Goal: Answer question/provide support

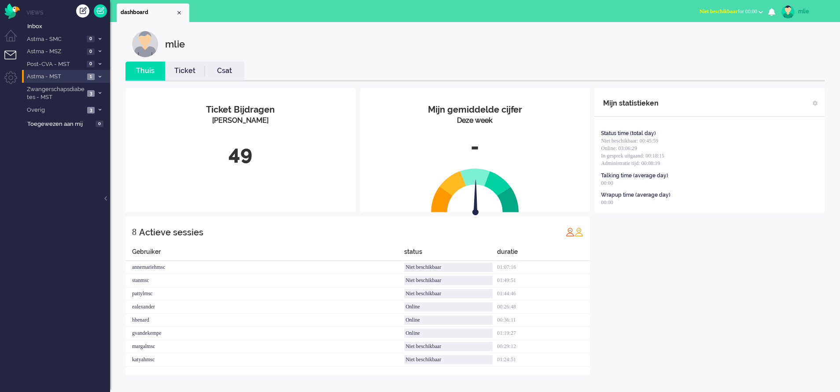
click at [99, 76] on icon at bounding box center [100, 76] width 3 height 3
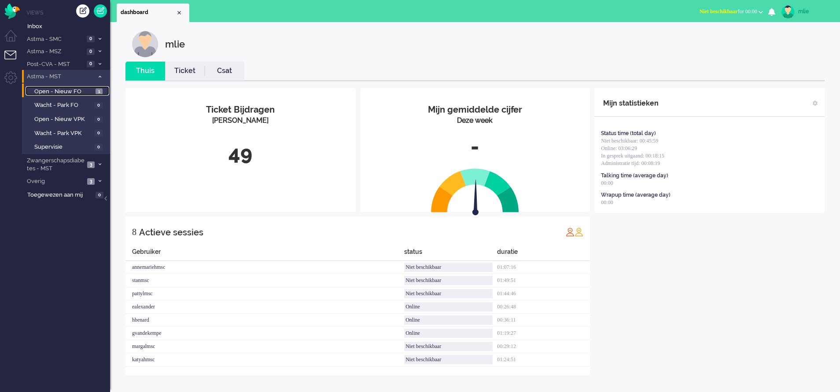
click at [66, 90] on span "Open - Nieuw FO" at bounding box center [63, 92] width 59 height 8
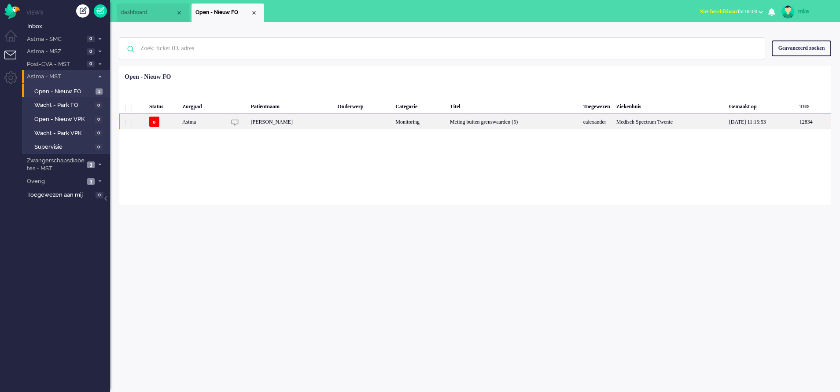
click at [469, 119] on div "Meting buiten grenswaarden (5)" at bounding box center [513, 121] width 133 height 15
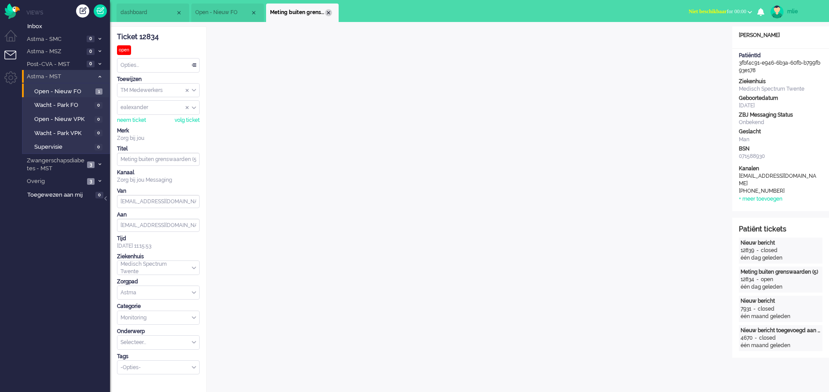
click at [331, 14] on div "Close tab" at bounding box center [328, 12] width 7 height 7
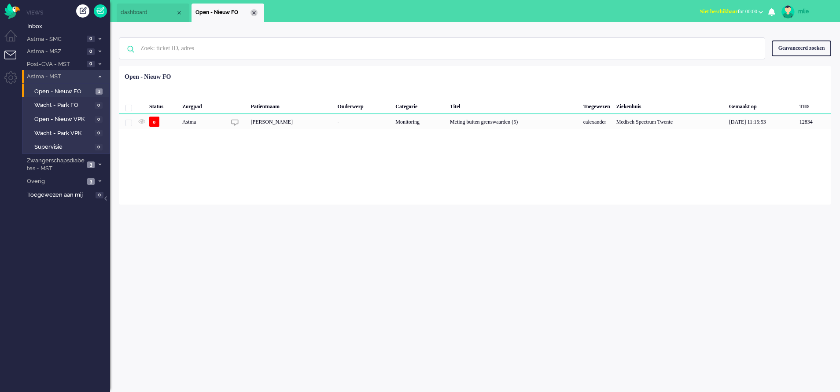
click at [252, 13] on div "Close tab" at bounding box center [253, 12] width 7 height 7
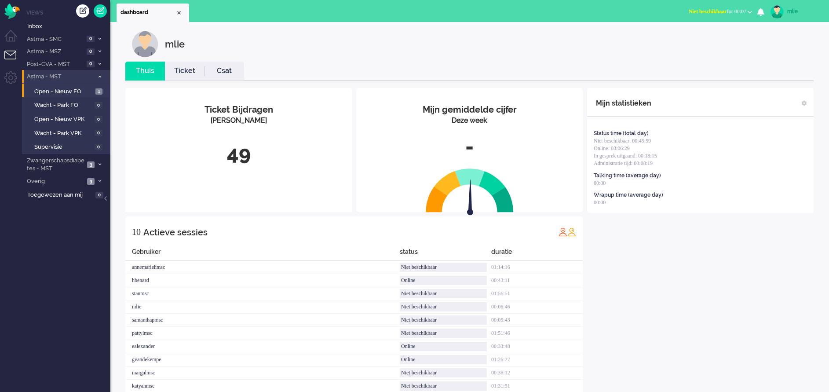
click at [186, 70] on link "Ticket" at bounding box center [185, 71] width 40 height 10
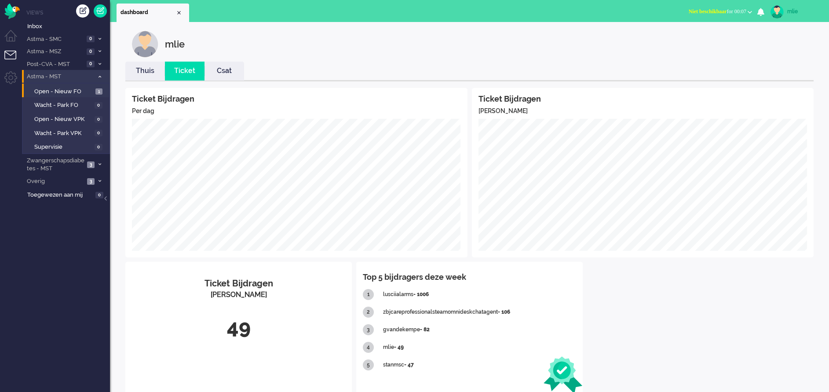
click at [690, 12] on span "Niet beschikbaar" at bounding box center [708, 11] width 38 height 6
click at [688, 40] on label "Online" at bounding box center [716, 39] width 70 height 7
click at [68, 88] on span "Open - Nieuw FO" at bounding box center [63, 92] width 59 height 8
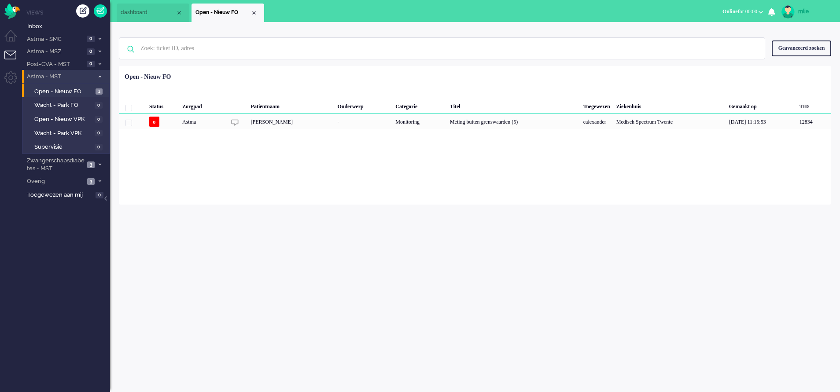
click at [99, 78] on icon at bounding box center [100, 76] width 3 height 3
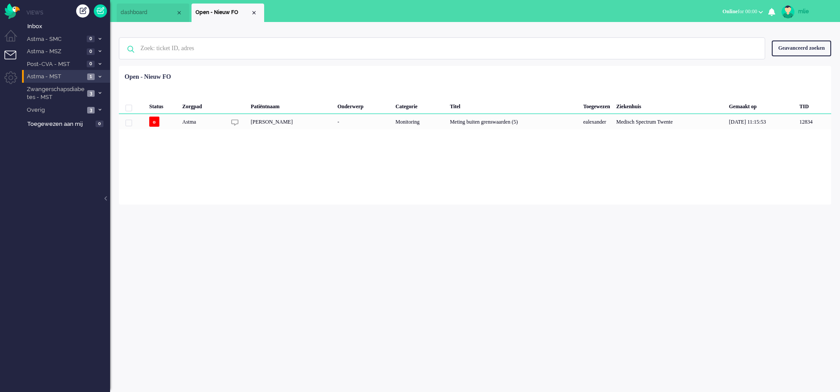
click at [64, 75] on span "Astma - MST" at bounding box center [55, 77] width 59 height 8
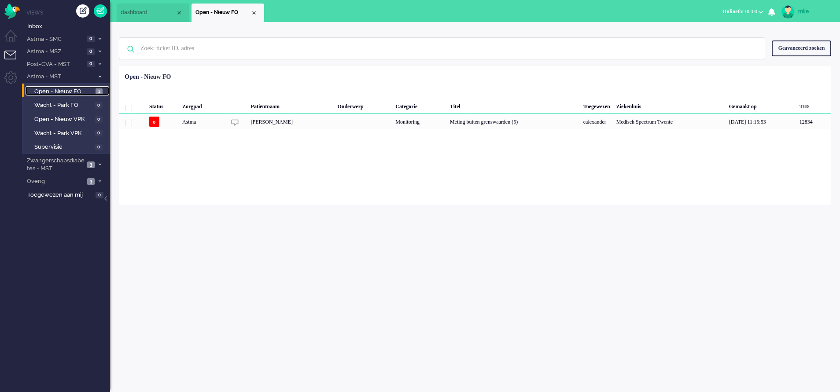
click at [57, 91] on span "Open - Nieuw FO" at bounding box center [63, 92] width 59 height 8
click at [431, 121] on div "Monitoring" at bounding box center [419, 121] width 55 height 15
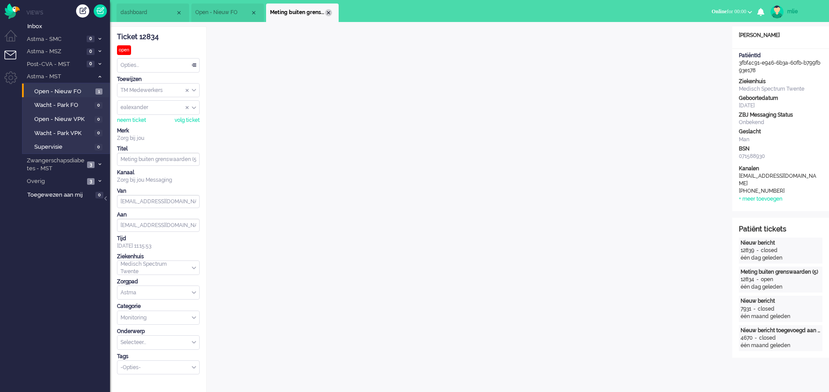
click at [332, 12] on div "Close tab" at bounding box center [328, 12] width 7 height 7
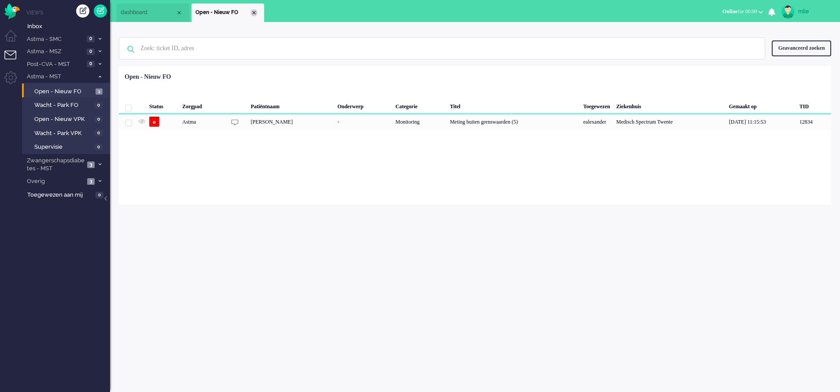
click at [254, 14] on div "Close tab" at bounding box center [253, 12] width 7 height 7
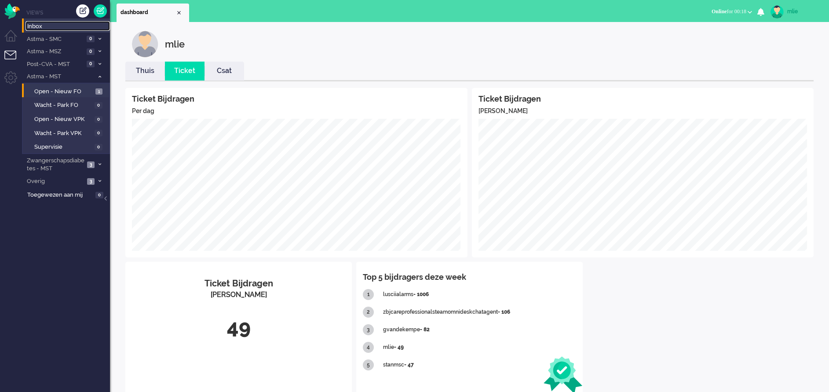
click at [40, 25] on span "Inbox" at bounding box center [68, 26] width 83 height 8
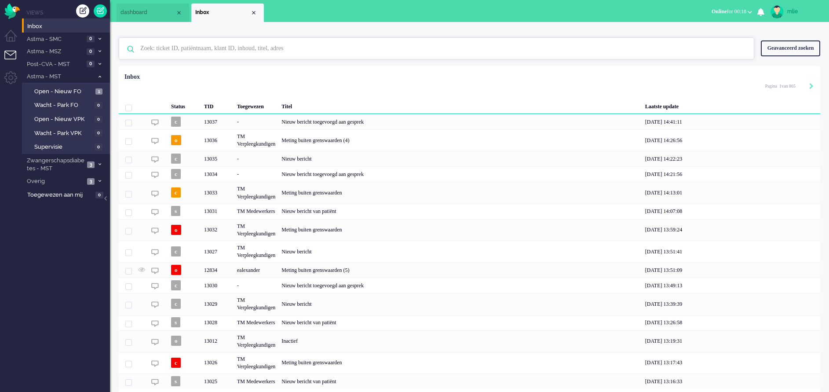
click at [209, 50] on input "text" at bounding box center [438, 48] width 609 height 21
paste input "01809349"
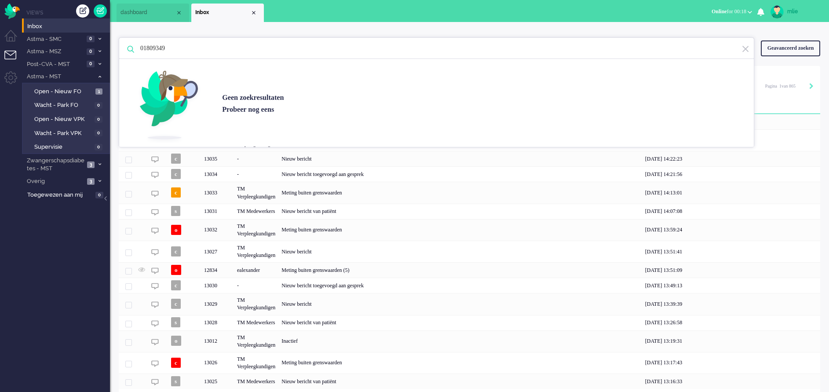
type input "01809349"
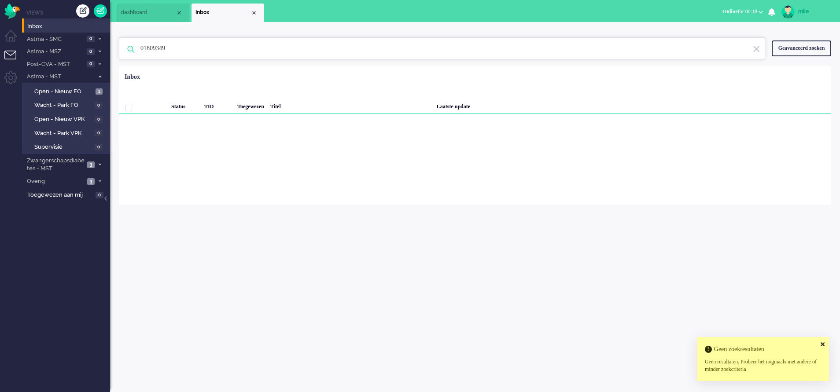
drag, startPoint x: 188, startPoint y: 54, endPoint x: 137, endPoint y: 45, distance: 51.8
click at [137, 45] on input "01809349" at bounding box center [443, 48] width 619 height 21
click at [257, 11] on li "Inbox" at bounding box center [227, 13] width 73 height 18
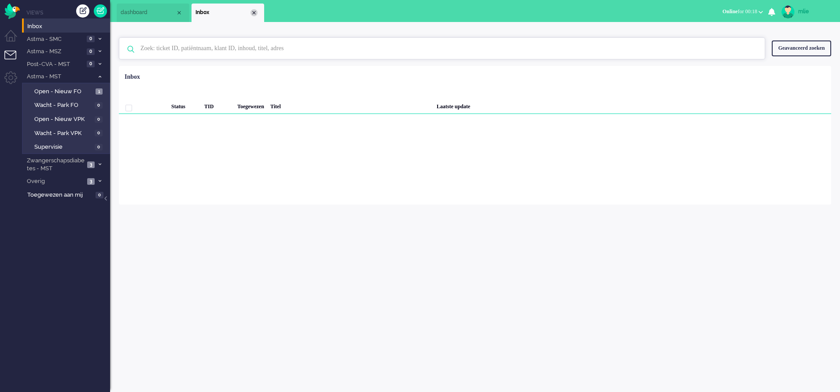
click at [257, 12] on div "Close tab" at bounding box center [253, 12] width 7 height 7
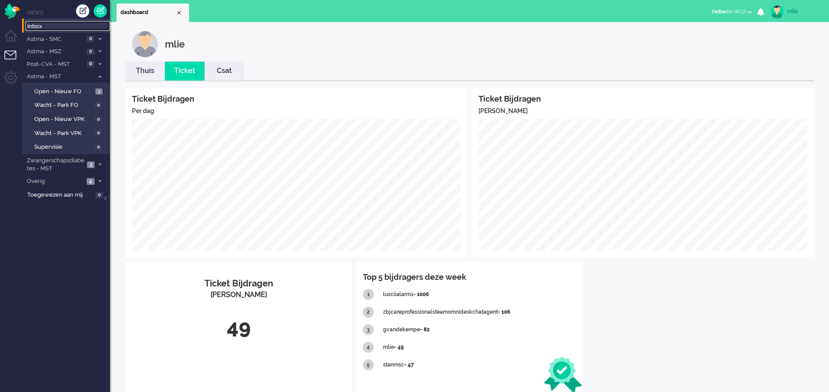
click at [44, 26] on span "Inbox" at bounding box center [68, 26] width 83 height 8
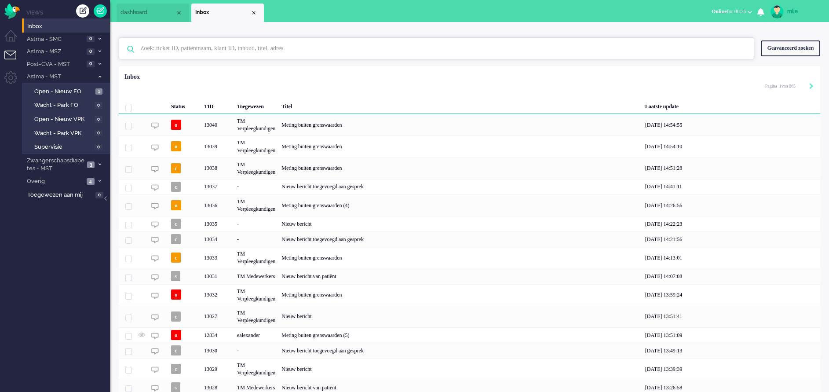
click at [186, 46] on input "text" at bounding box center [438, 48] width 609 height 21
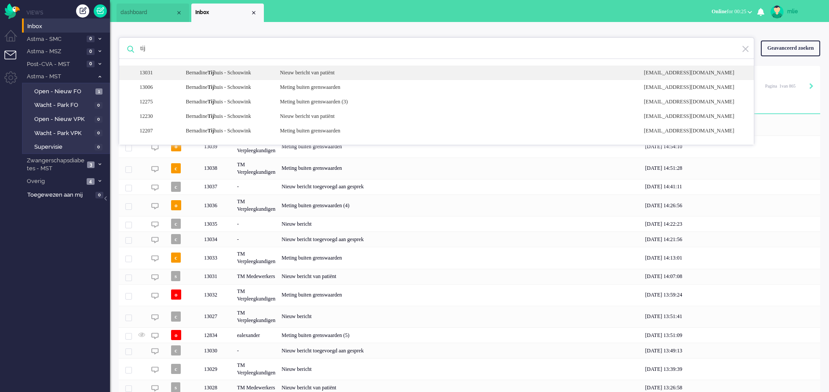
type input "tij"
click at [286, 76] on div "Nieuw bericht van patiënt" at bounding box center [455, 72] width 364 height 7
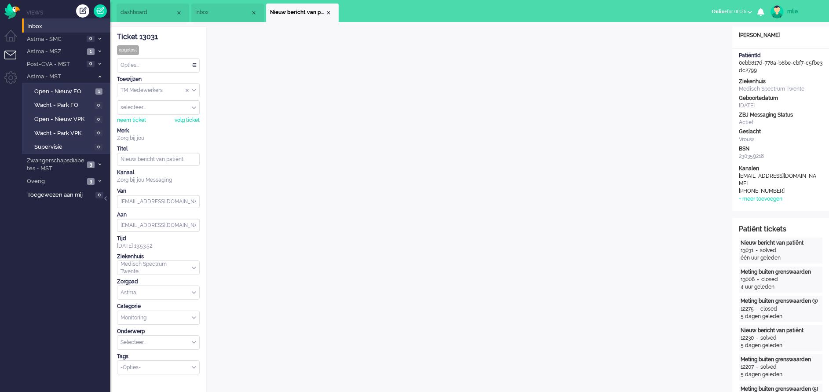
click at [330, 9] on li "Nieuw bericht van patiënt" at bounding box center [302, 13] width 73 height 18
click at [327, 11] on div "Close tab" at bounding box center [328, 12] width 7 height 7
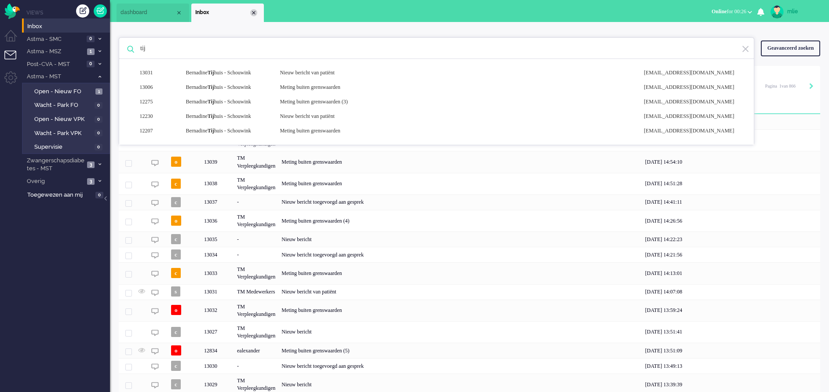
click at [253, 11] on div "Close tab" at bounding box center [253, 12] width 7 height 7
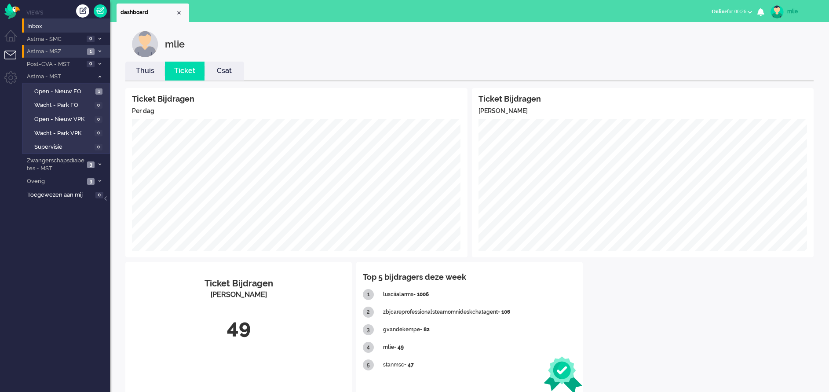
click at [49, 48] on span "Astma - MSZ" at bounding box center [55, 52] width 59 height 8
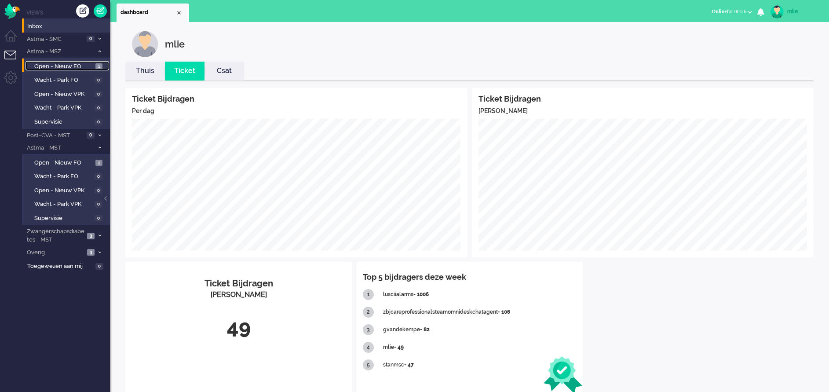
click at [76, 63] on span "Open - Nieuw FO" at bounding box center [63, 66] width 59 height 8
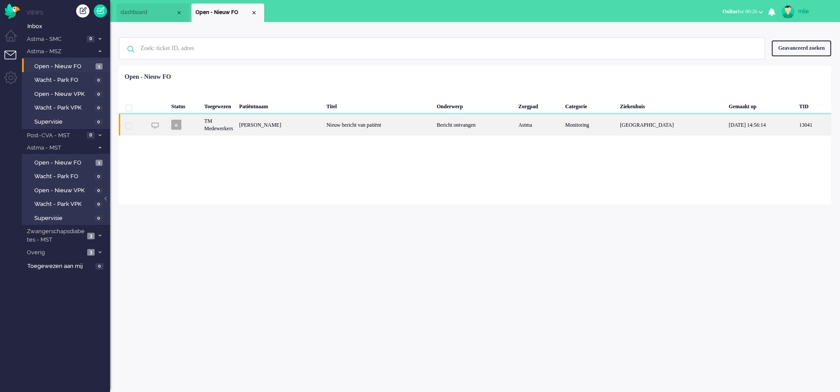
click at [461, 123] on div "Bericht ontvangen" at bounding box center [473, 125] width 81 height 22
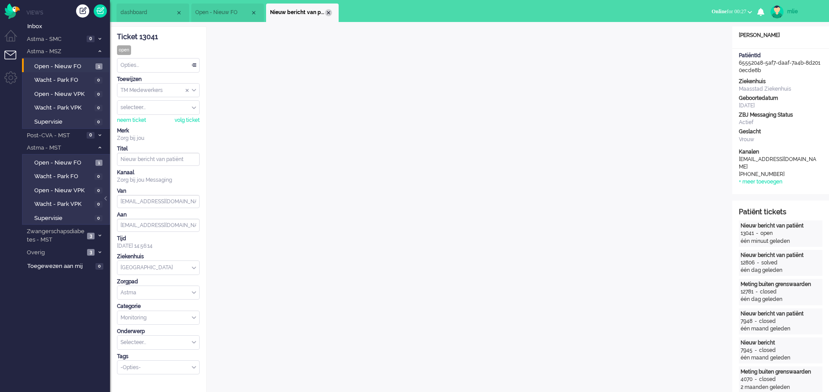
click at [331, 11] on div "Close tab" at bounding box center [328, 12] width 7 height 7
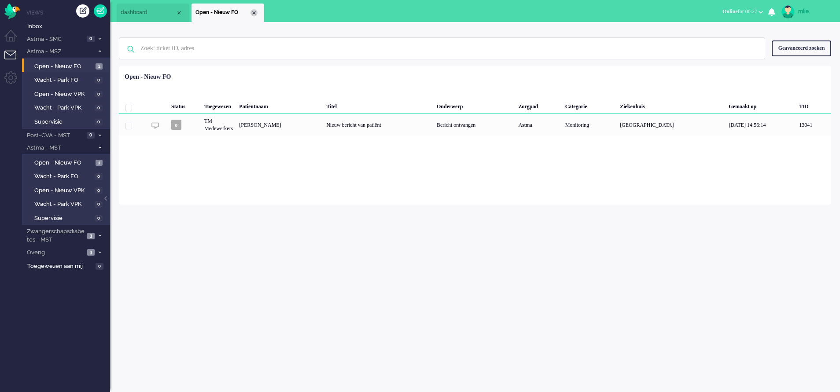
click at [255, 14] on div "Close tab" at bounding box center [253, 12] width 7 height 7
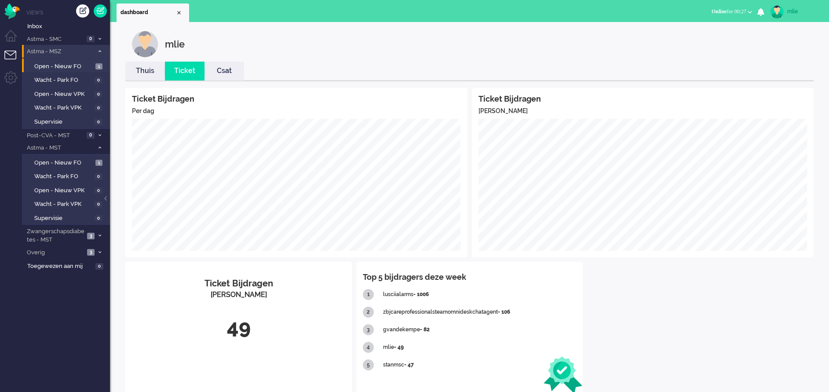
click at [100, 51] on icon at bounding box center [100, 51] width 3 height 3
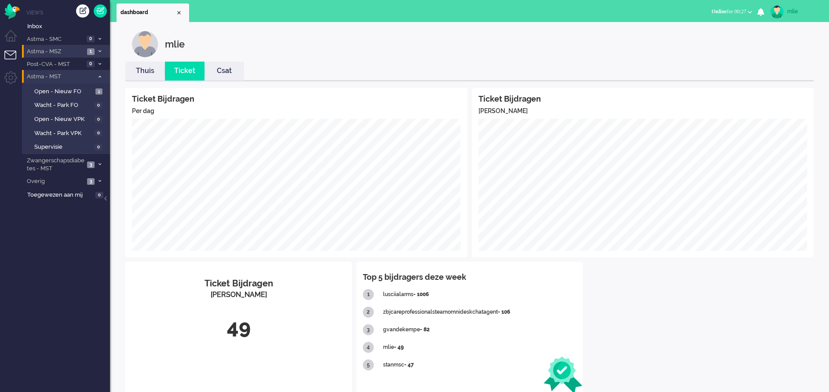
click at [99, 78] on icon at bounding box center [100, 76] width 3 height 3
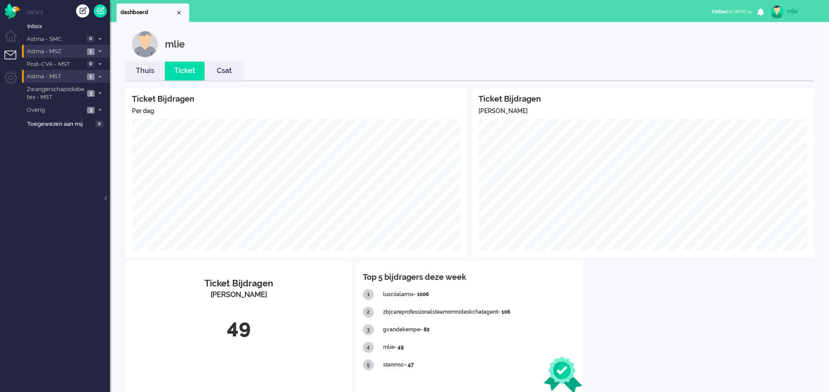
click at [149, 74] on link "Thuis" at bounding box center [145, 71] width 40 height 10
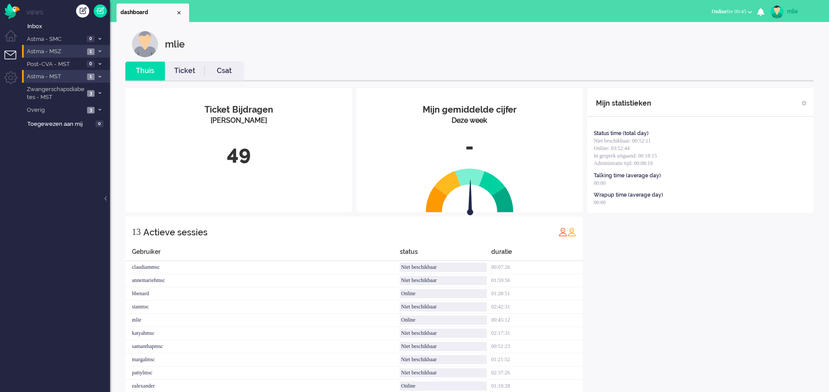
click at [97, 74] on li "Astma - MST 1" at bounding box center [66, 76] width 88 height 13
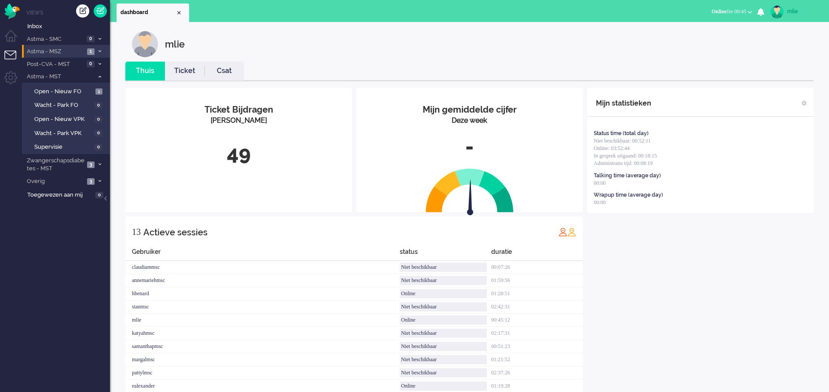
click at [99, 74] on span at bounding box center [99, 76] width 7 height 5
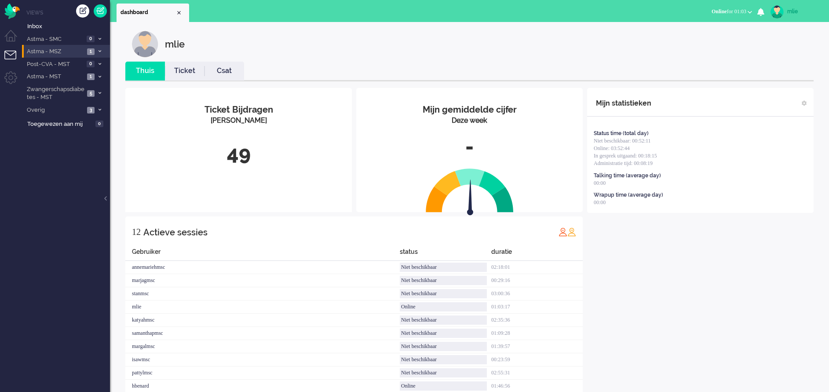
click at [99, 50] on icon at bounding box center [100, 51] width 3 height 3
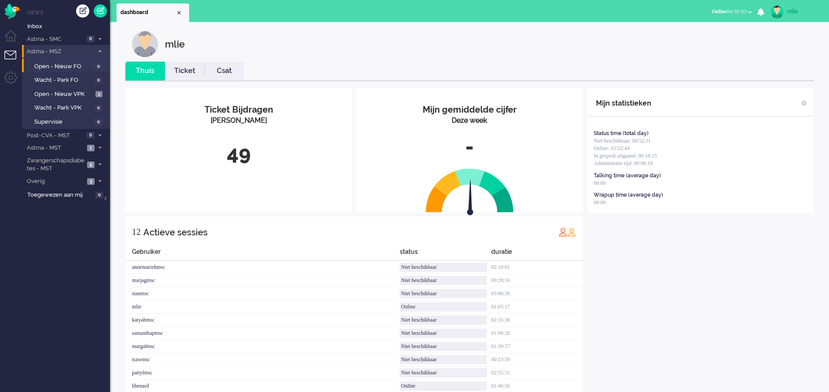
click at [99, 50] on icon at bounding box center [100, 51] width 3 height 3
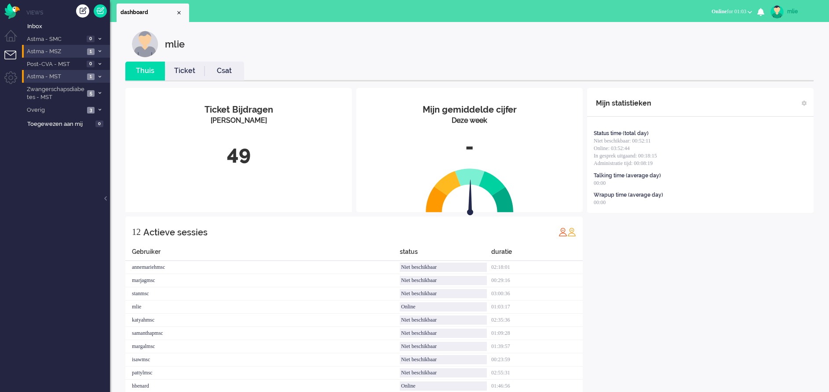
click at [98, 73] on li "Astma - MST 1" at bounding box center [66, 76] width 88 height 13
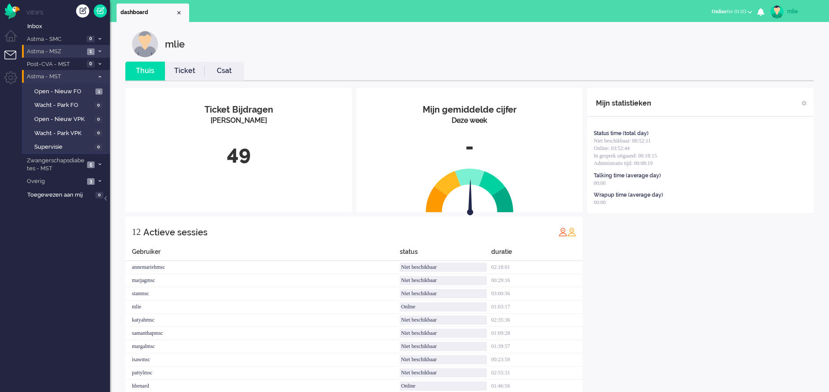
click at [102, 74] on span at bounding box center [99, 76] width 7 height 5
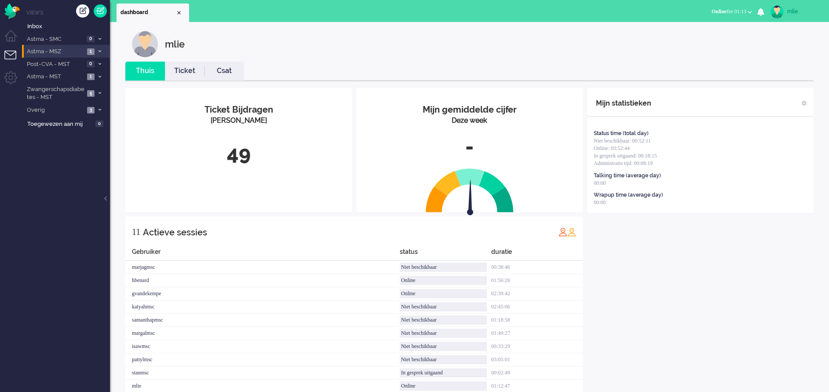
click at [713, 11] on span "Online" at bounding box center [719, 11] width 15 height 6
click at [736, 257] on div "Mijn statistieken Status time (total day) Niet beschikbaar: 00:52:11 Online: 03…" at bounding box center [700, 245] width 227 height 314
click at [791, 9] on div "mlie" at bounding box center [804, 11] width 33 height 9
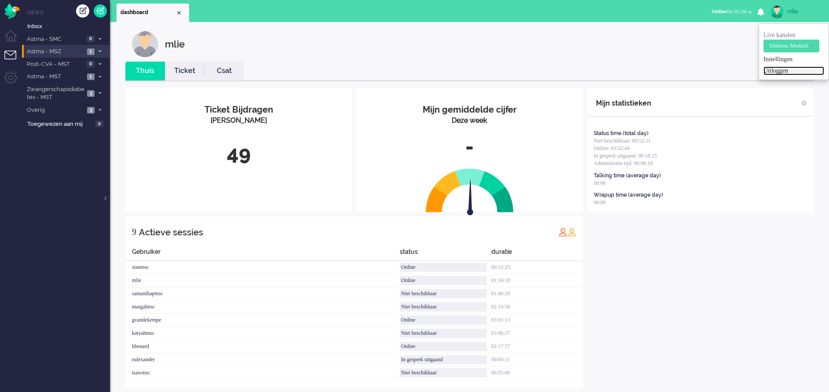
click at [777, 69] on link "Uitloggen" at bounding box center [794, 70] width 61 height 9
